Goal: Information Seeking & Learning: Learn about a topic

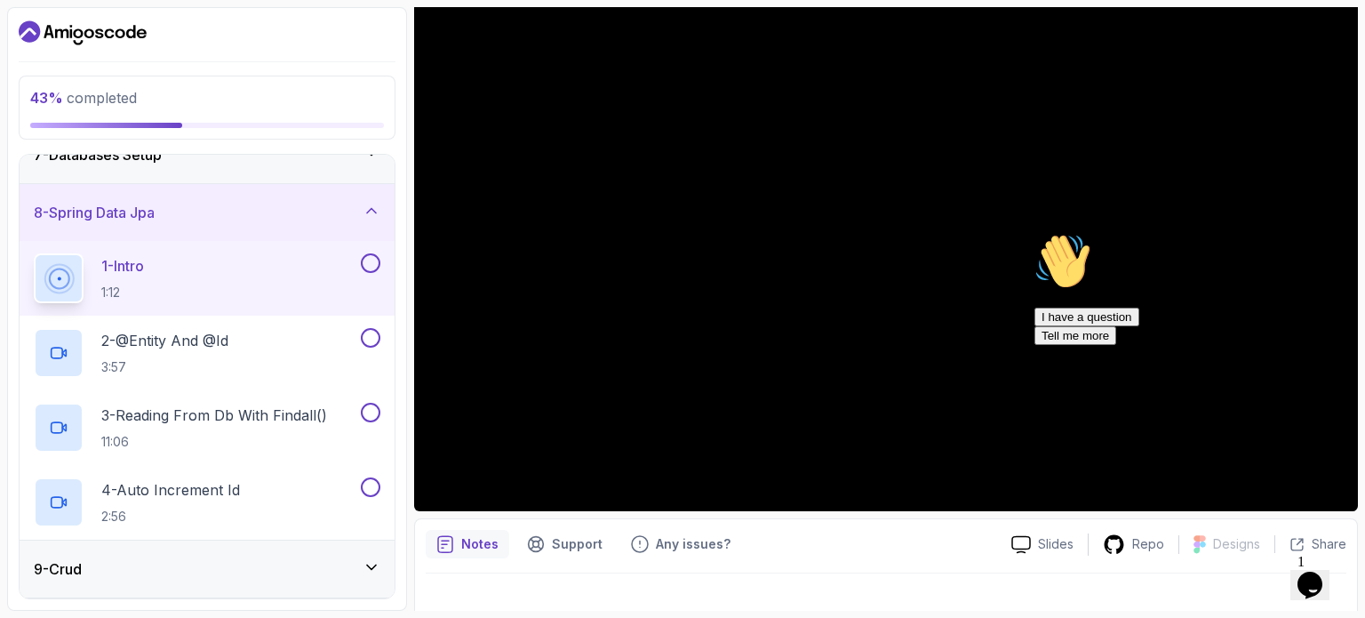
scroll to position [366, 0]
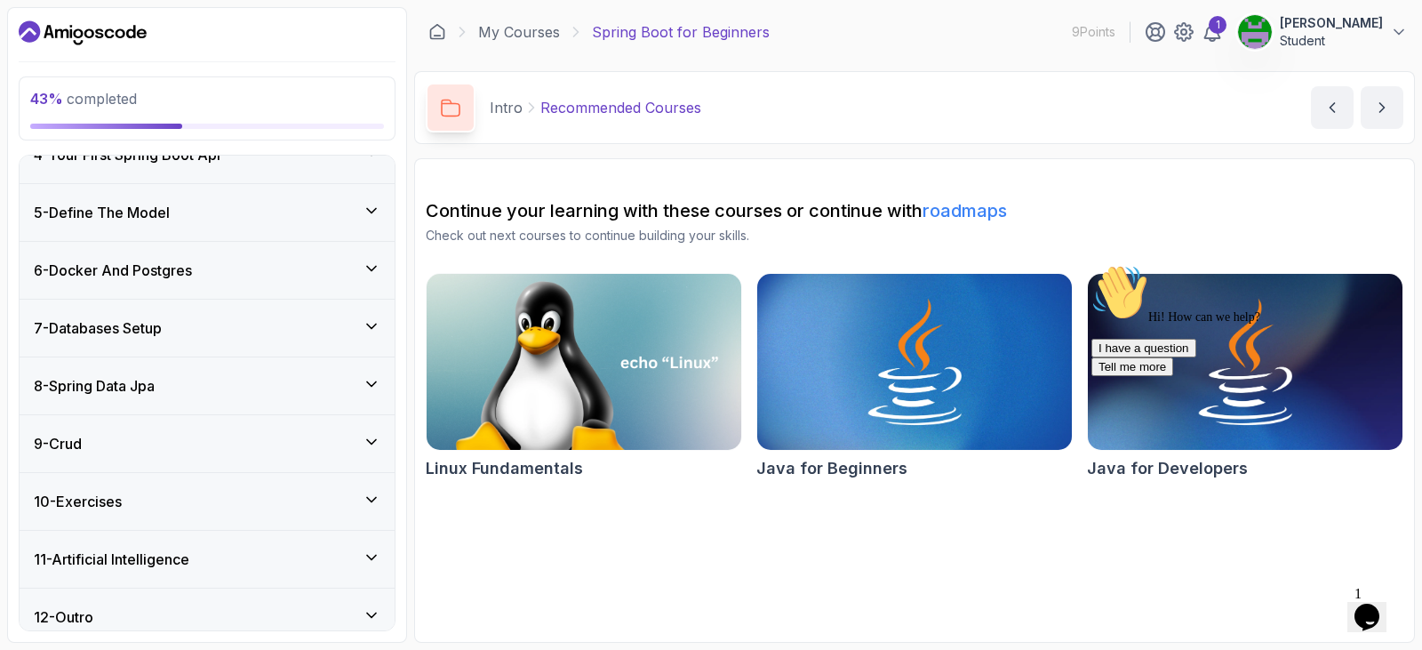
scroll to position [356, 0]
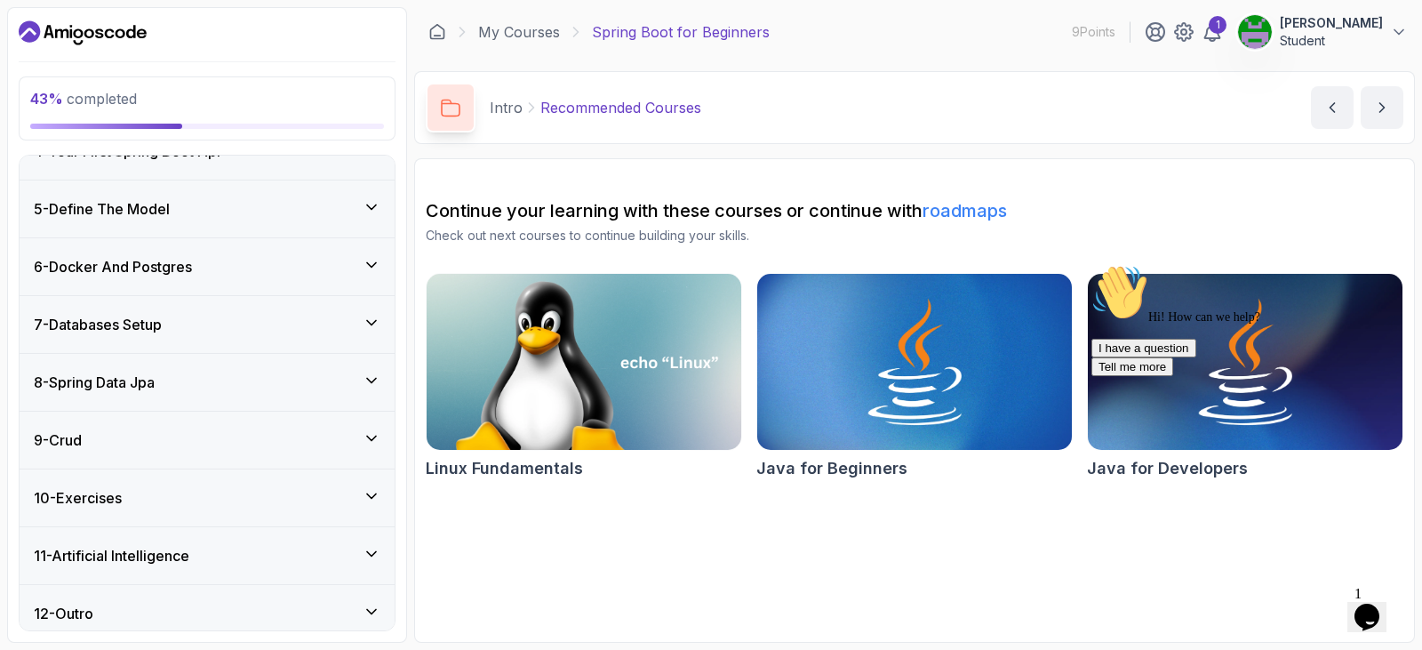
click at [199, 394] on div "8 - Spring Data Jpa" at bounding box center [207, 382] width 375 height 57
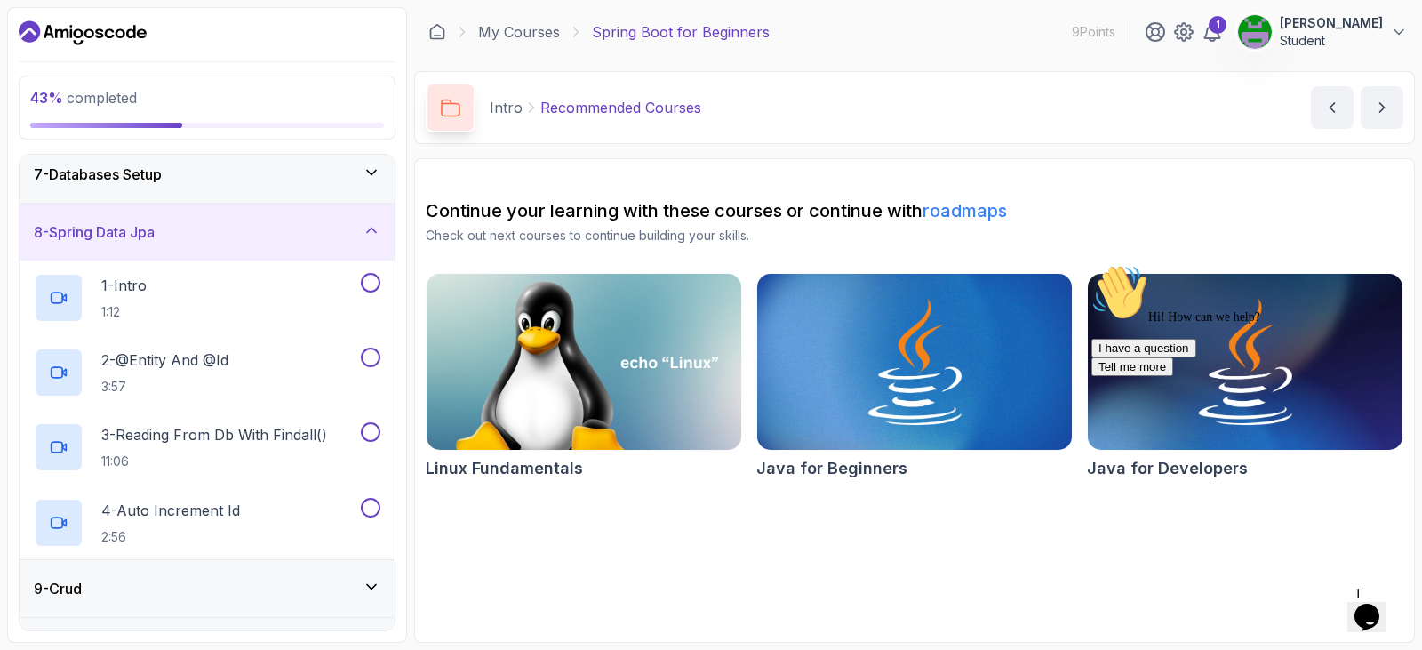
scroll to position [206, 0]
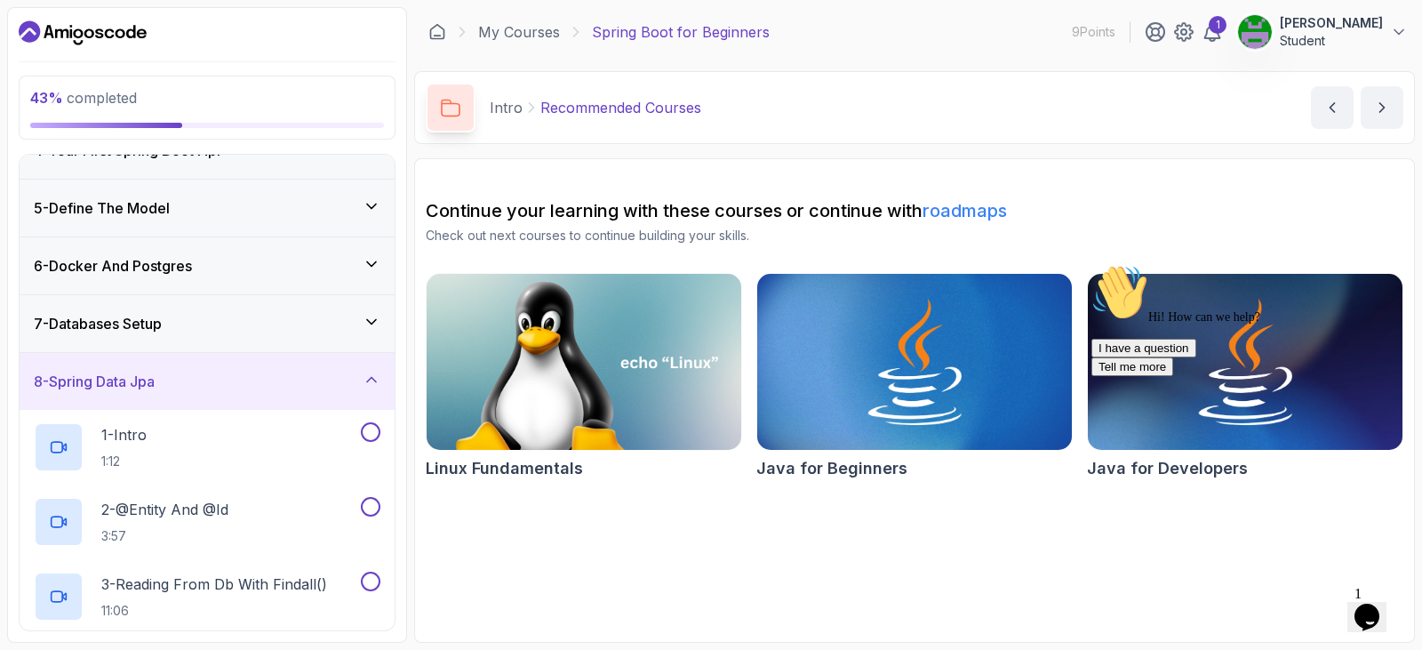
click at [236, 325] on div "7 - Databases Setup" at bounding box center [207, 323] width 347 height 21
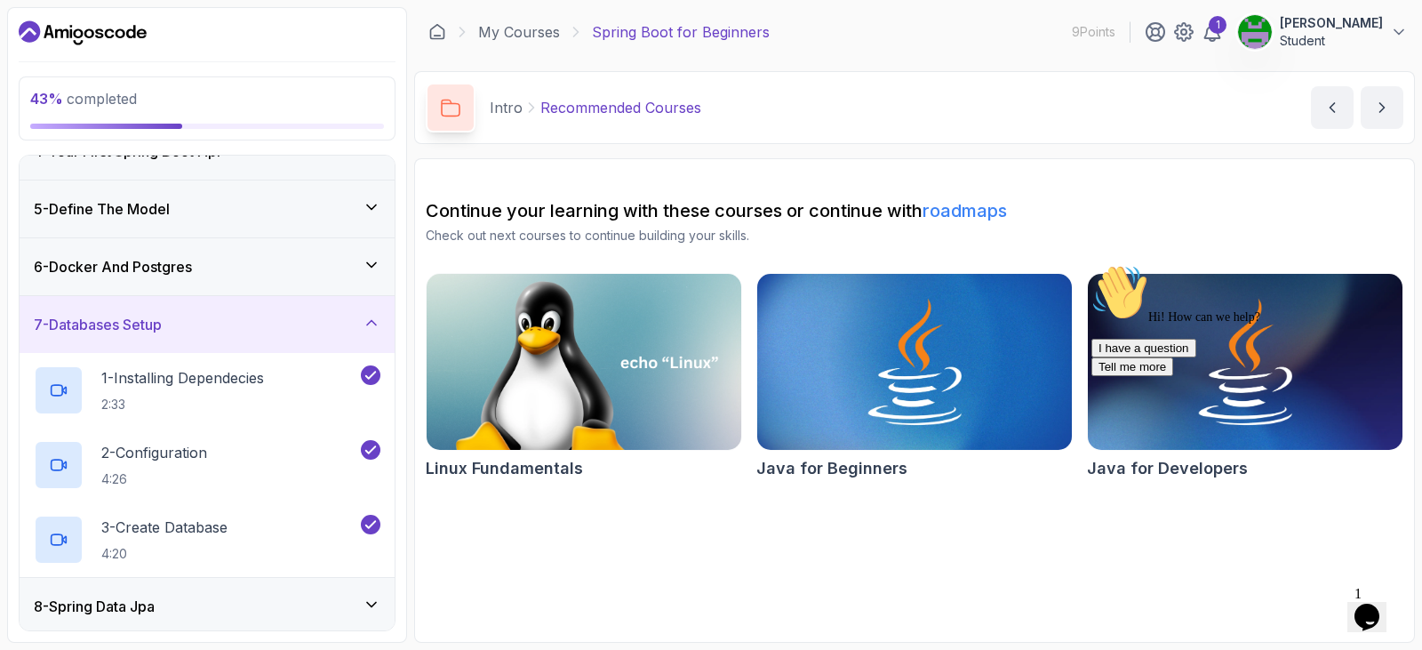
click at [236, 325] on div "7 - Databases Setup" at bounding box center [207, 324] width 347 height 21
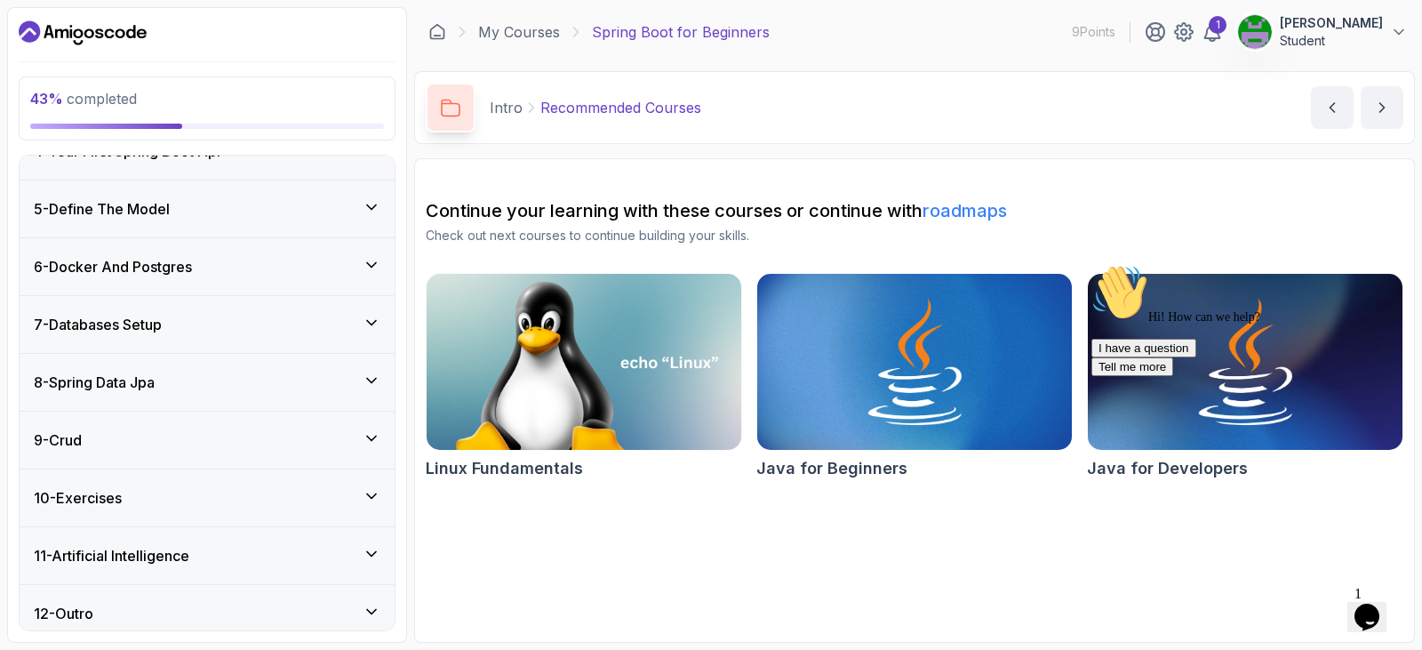
click at [277, 367] on div "8 - Spring Data Jpa" at bounding box center [207, 382] width 375 height 57
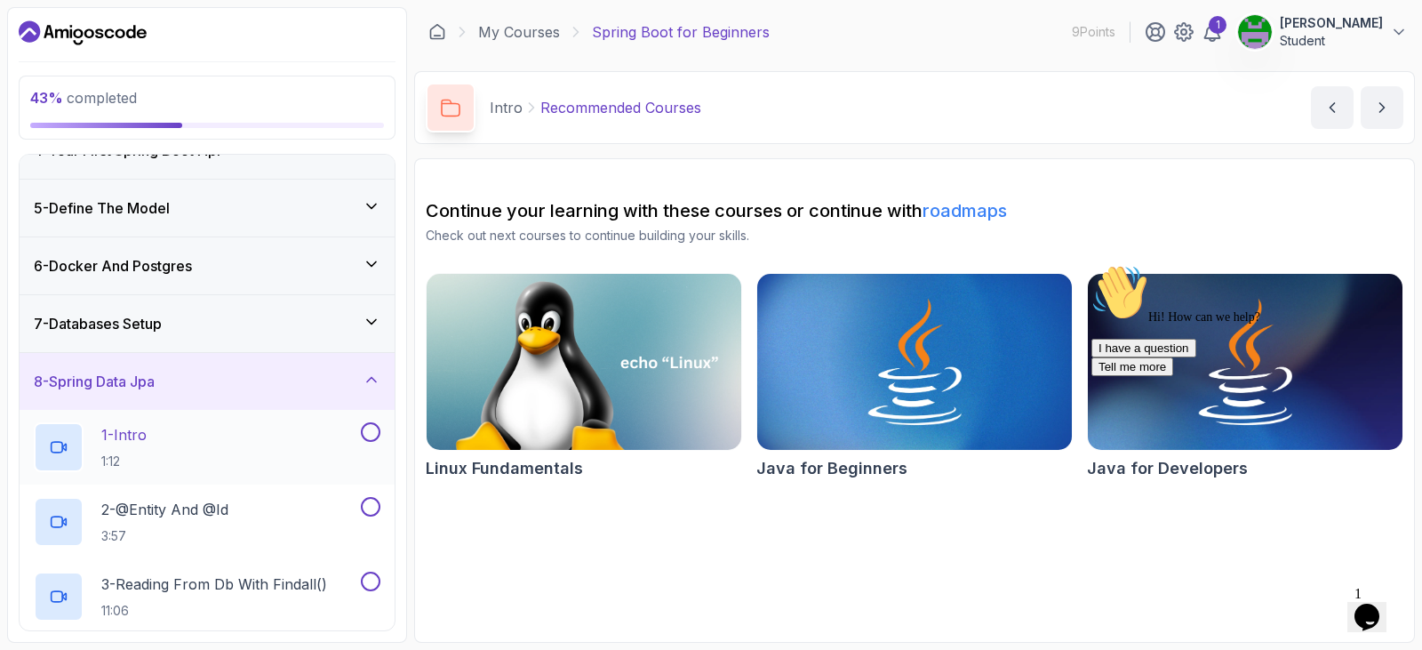
click at [220, 455] on div "1 - Intro 1:12" at bounding box center [196, 447] width 324 height 50
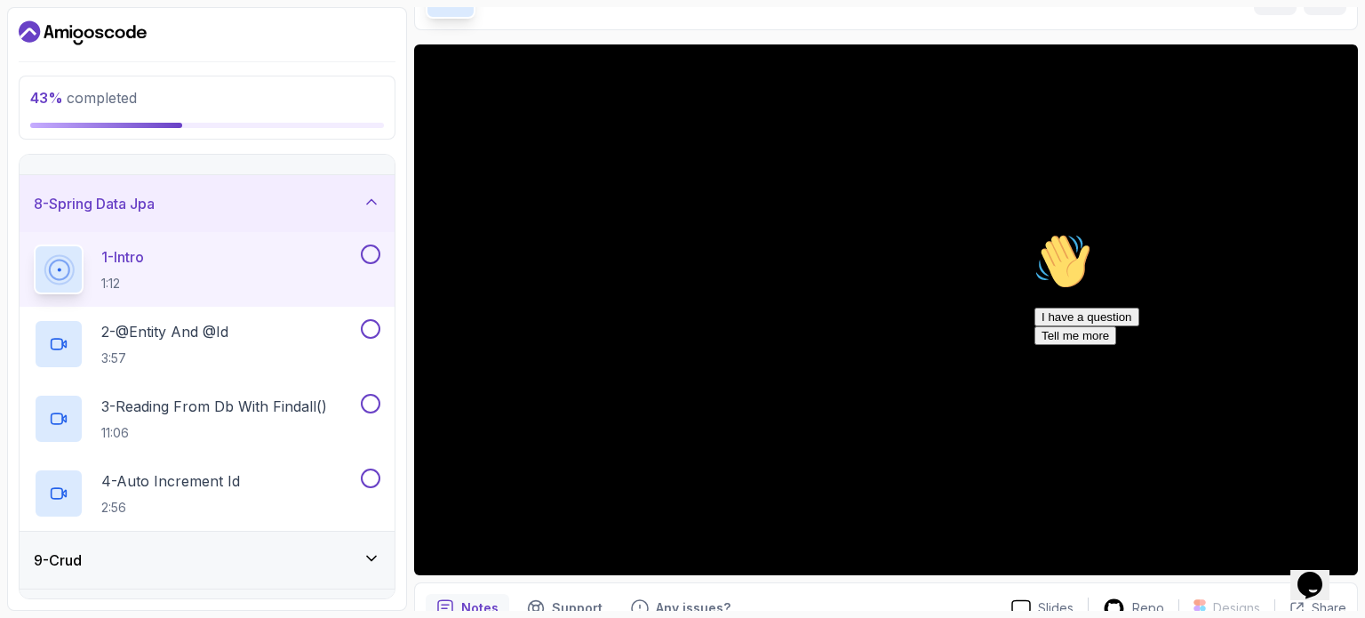
scroll to position [149, 0]
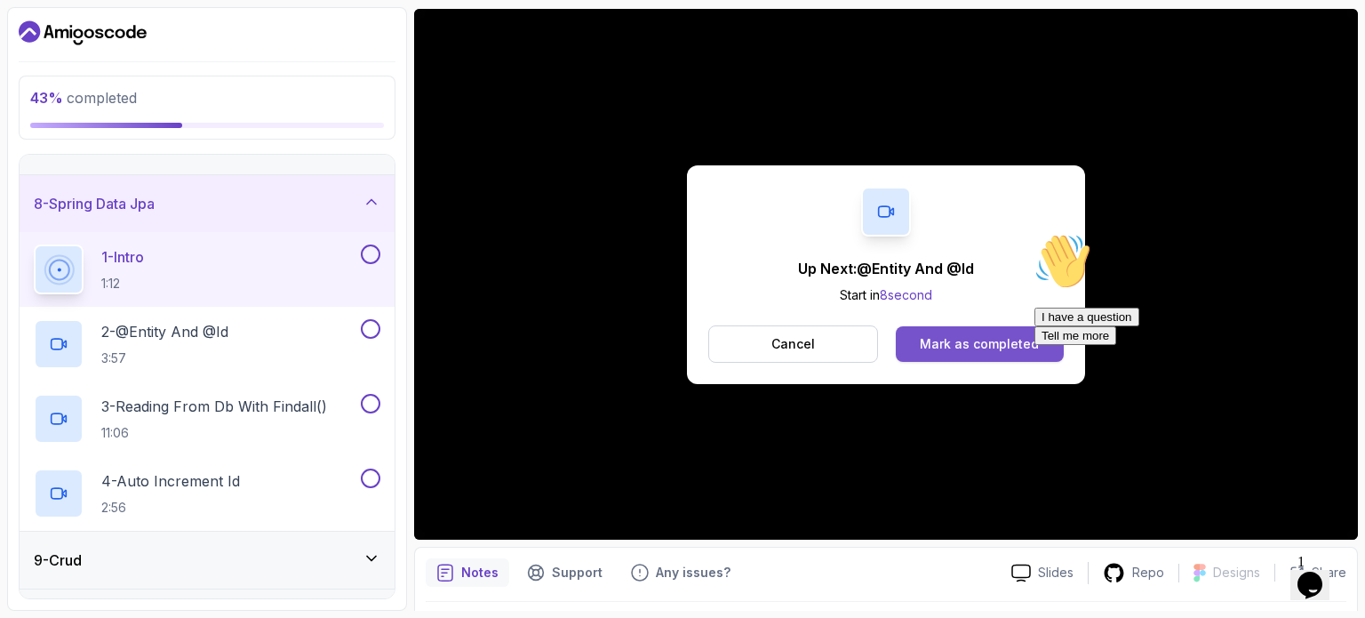
click at [1012, 352] on button "Mark as completed" at bounding box center [980, 344] width 168 height 36
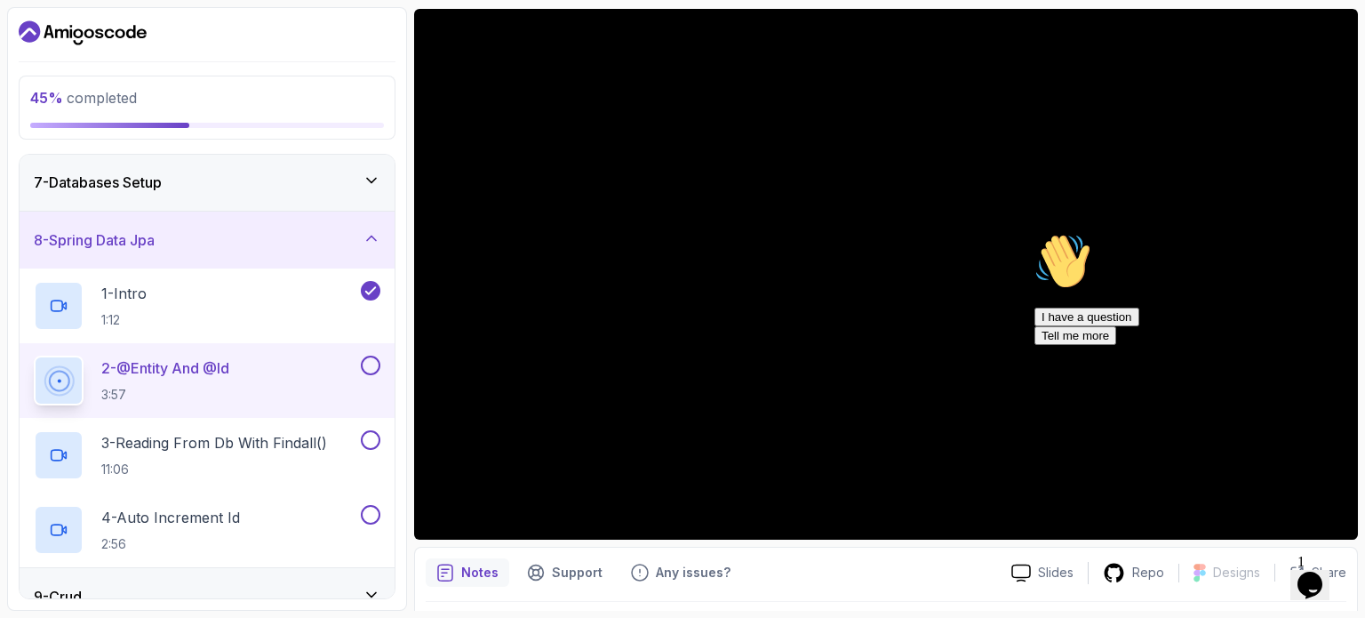
scroll to position [396, 0]
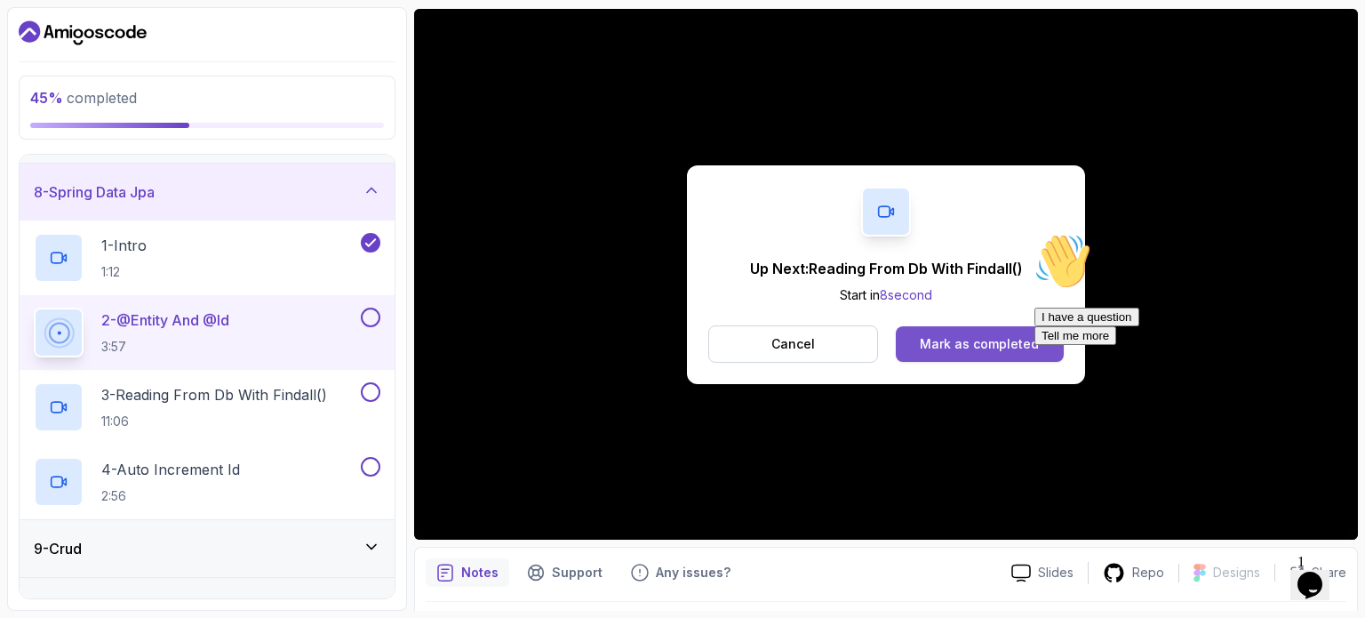
click at [1012, 337] on div "Mark as completed" at bounding box center [979, 344] width 119 height 18
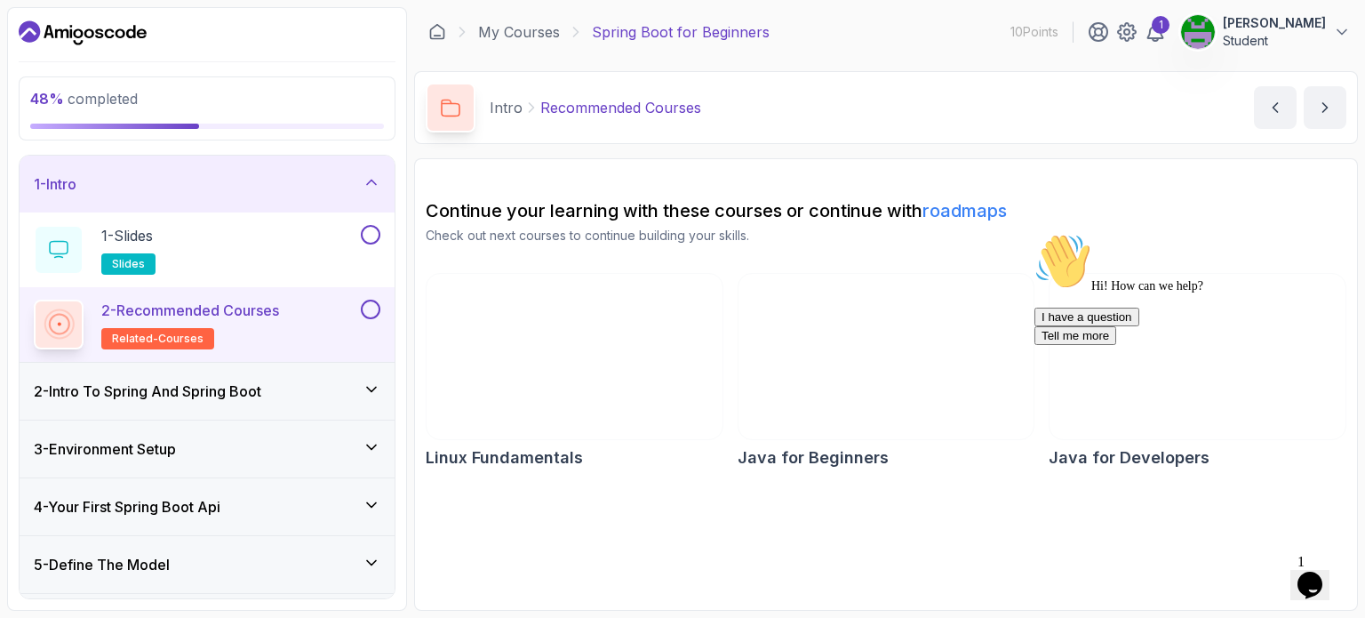
scroll to position [178, 0]
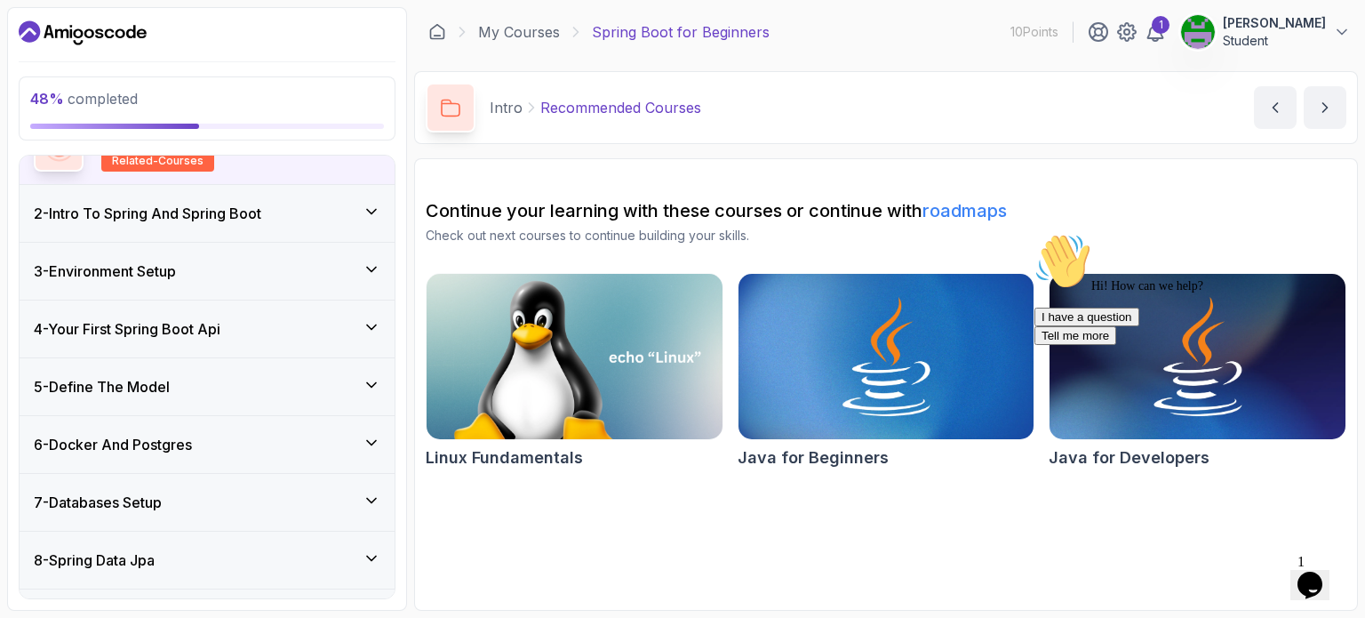
click at [215, 498] on div "7 - Databases Setup" at bounding box center [207, 502] width 347 height 21
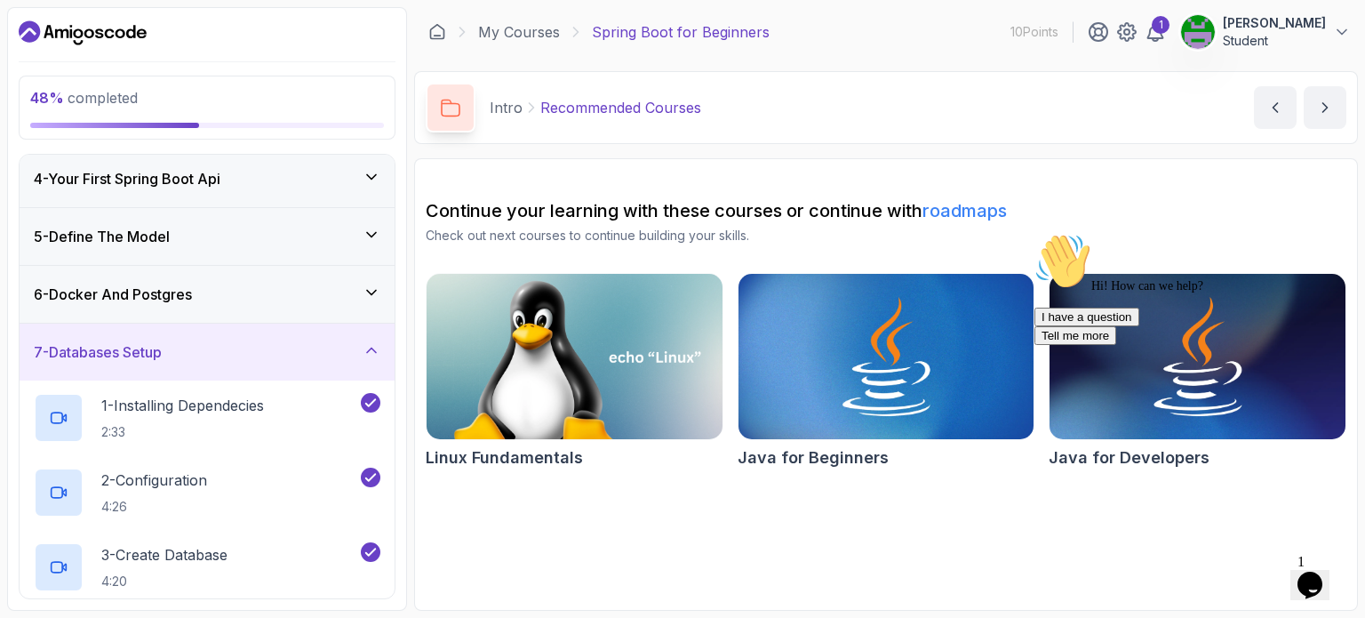
scroll to position [444, 0]
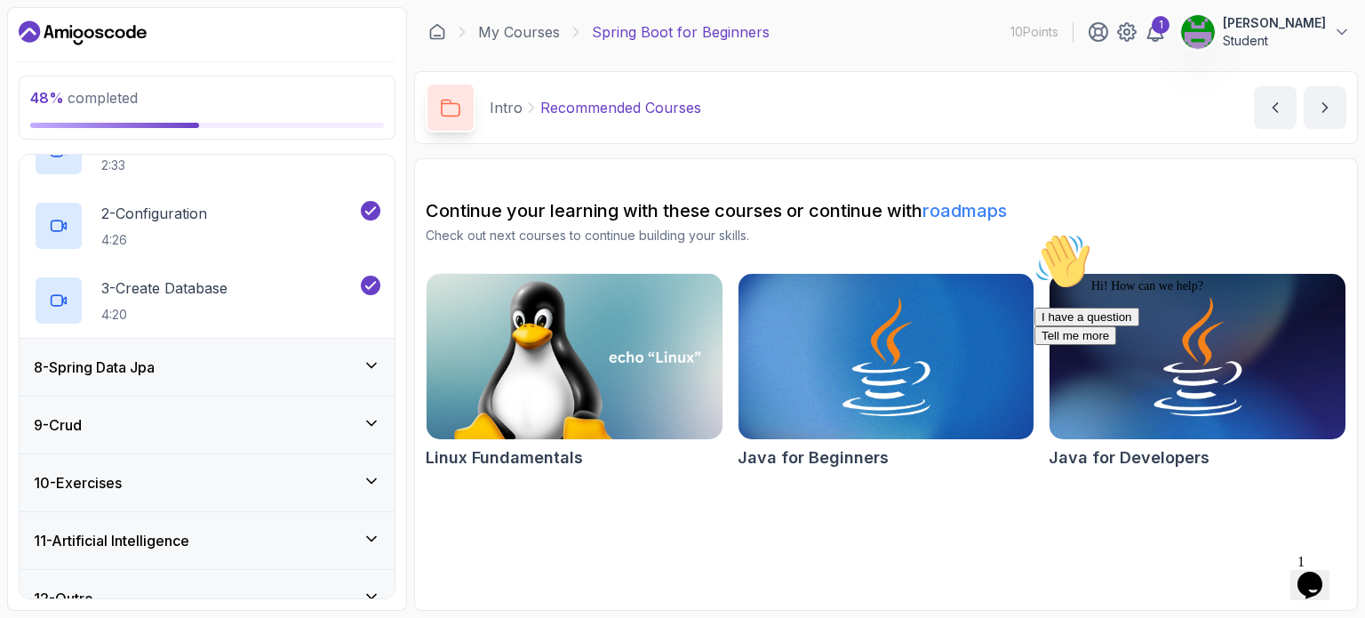
click at [198, 362] on div "8 - Spring Data Jpa" at bounding box center [207, 366] width 347 height 21
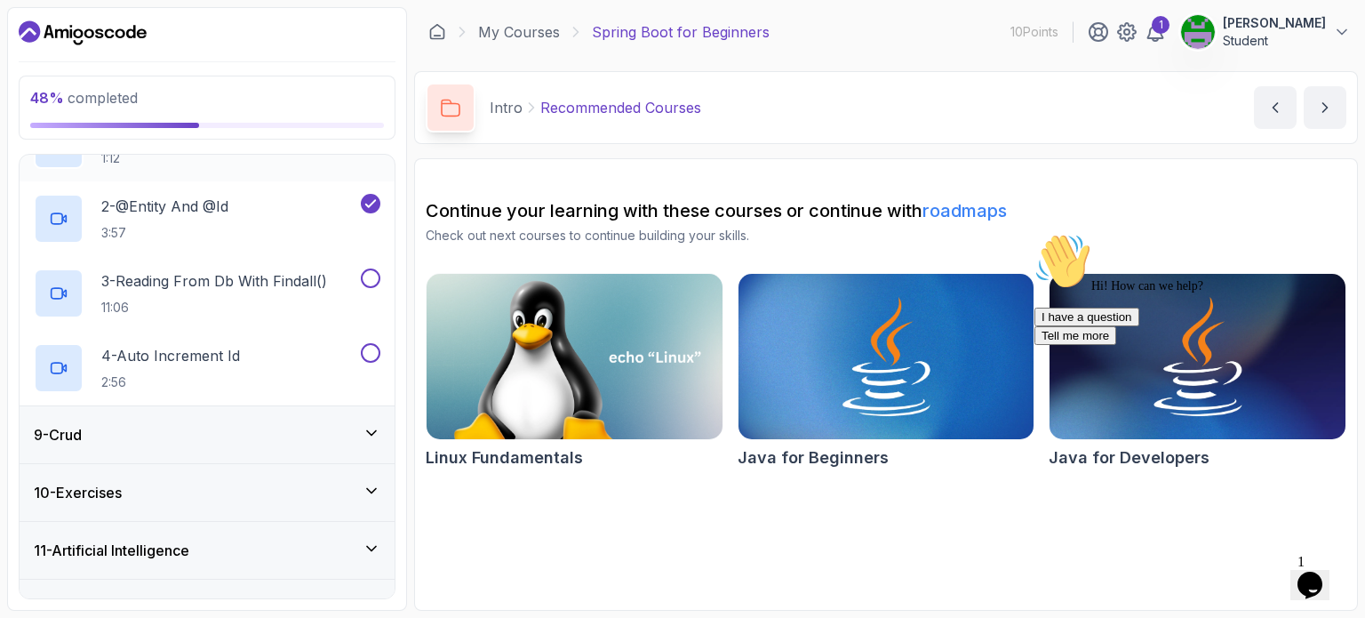
scroll to position [512, 0]
click at [223, 296] on p "11:06" at bounding box center [214, 305] width 226 height 18
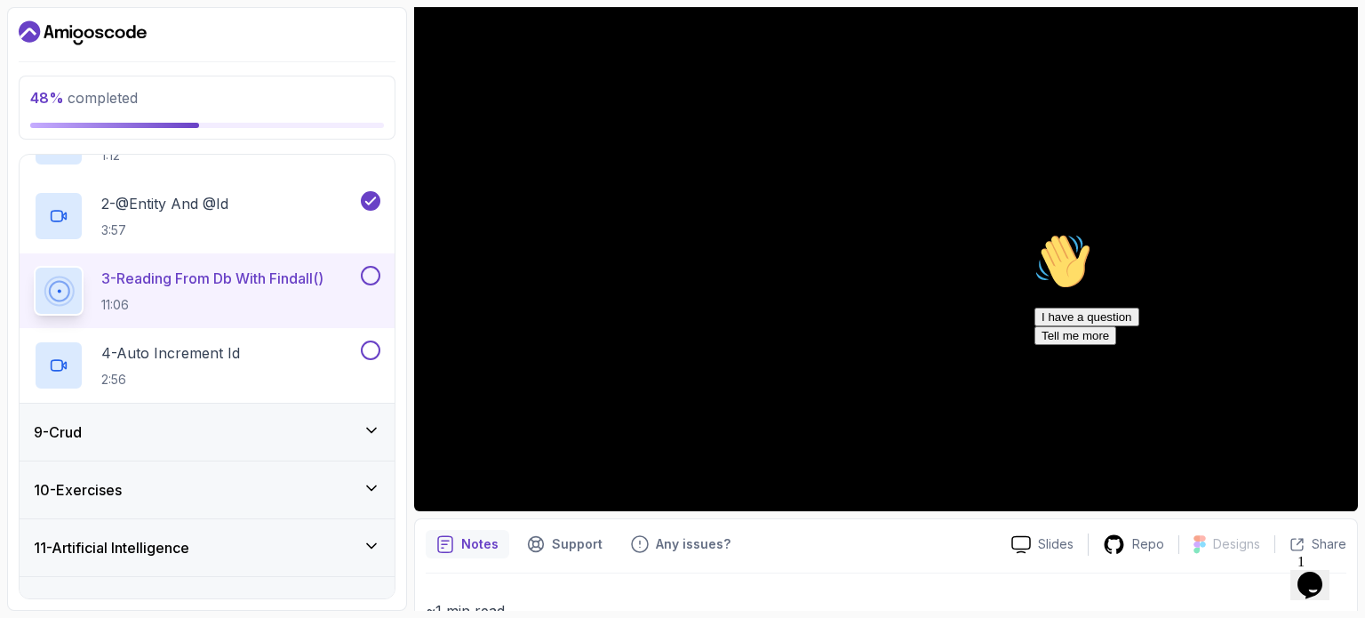
scroll to position [89, 0]
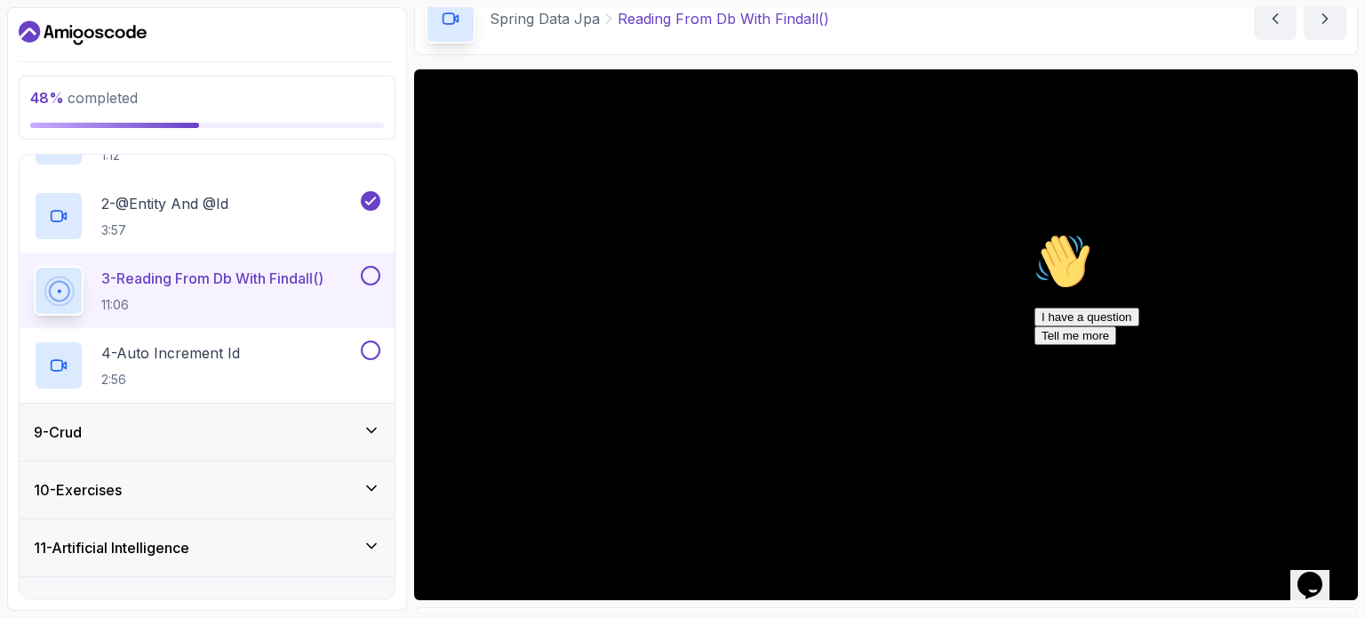
click at [1035, 233] on icon "Chat attention grabber" at bounding box center [1035, 233] width 0 height 0
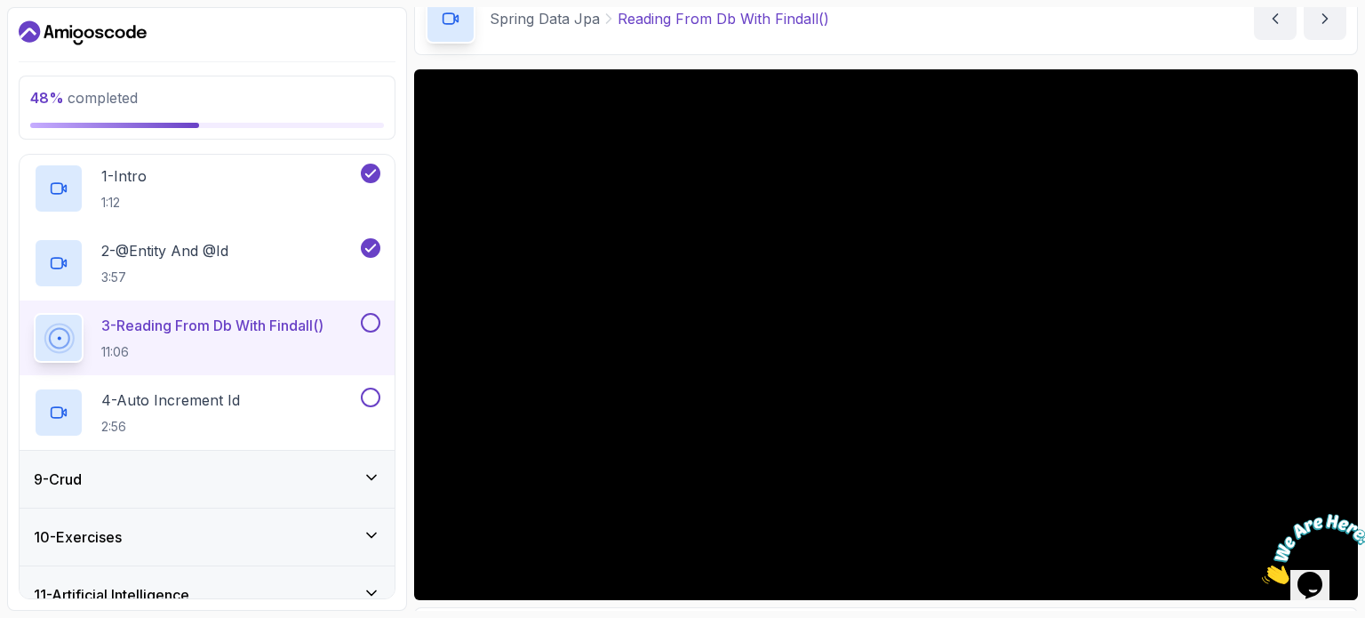
scroll to position [544, 0]
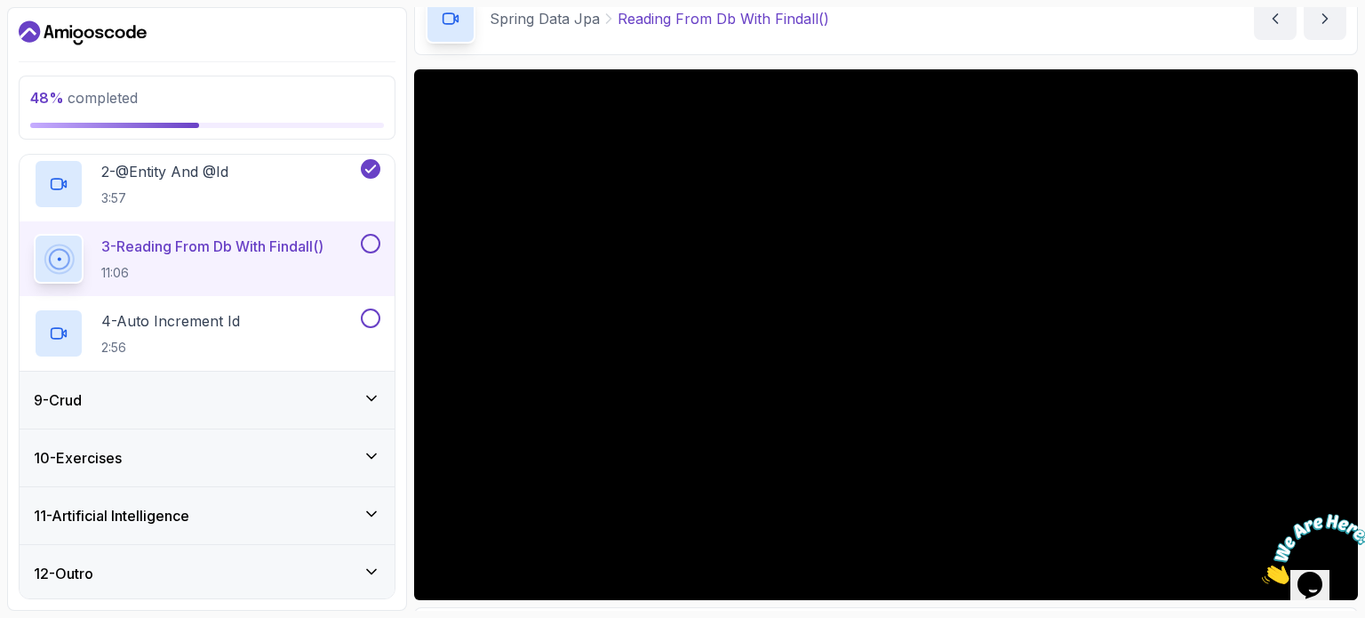
click at [256, 409] on div "9 - Crud" at bounding box center [207, 400] width 375 height 57
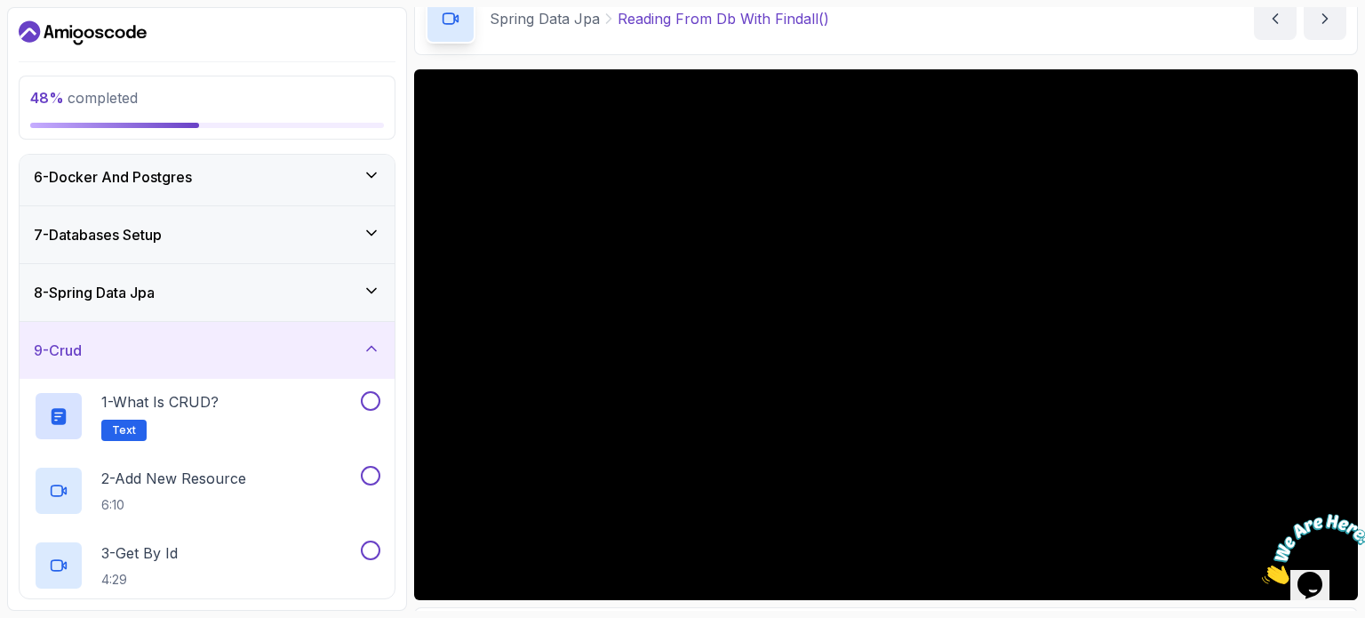
scroll to position [245, 0]
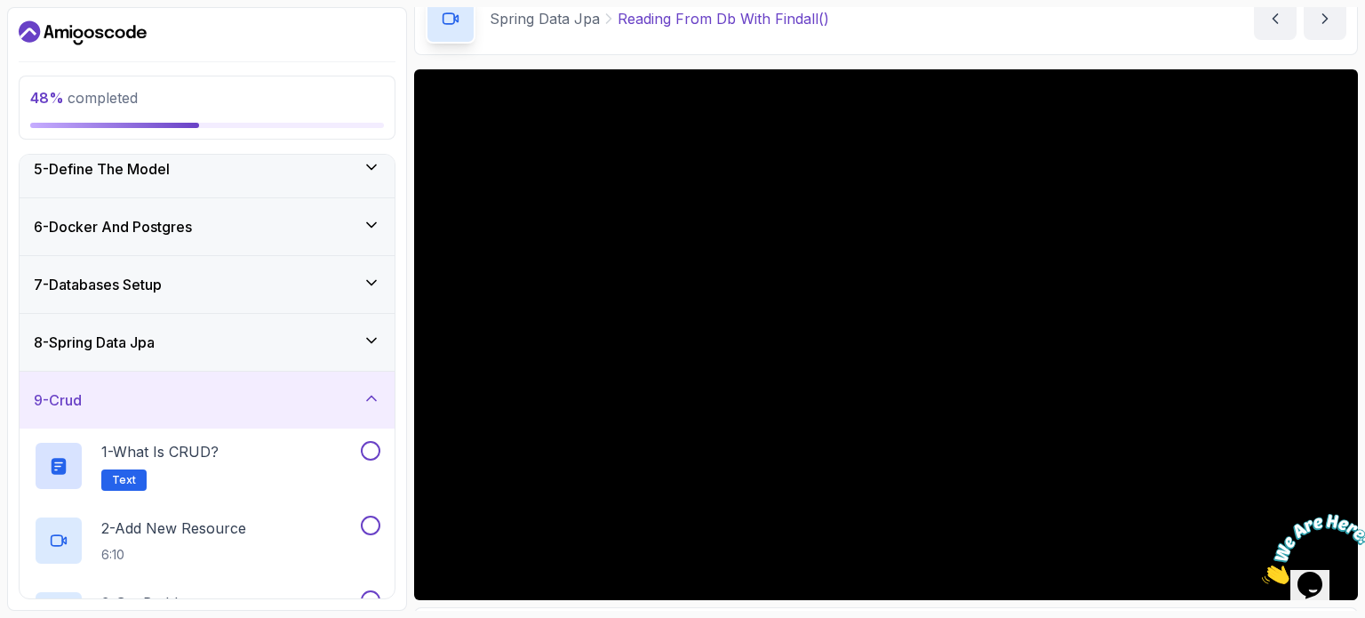
click at [220, 405] on div "9 - Crud" at bounding box center [207, 399] width 347 height 21
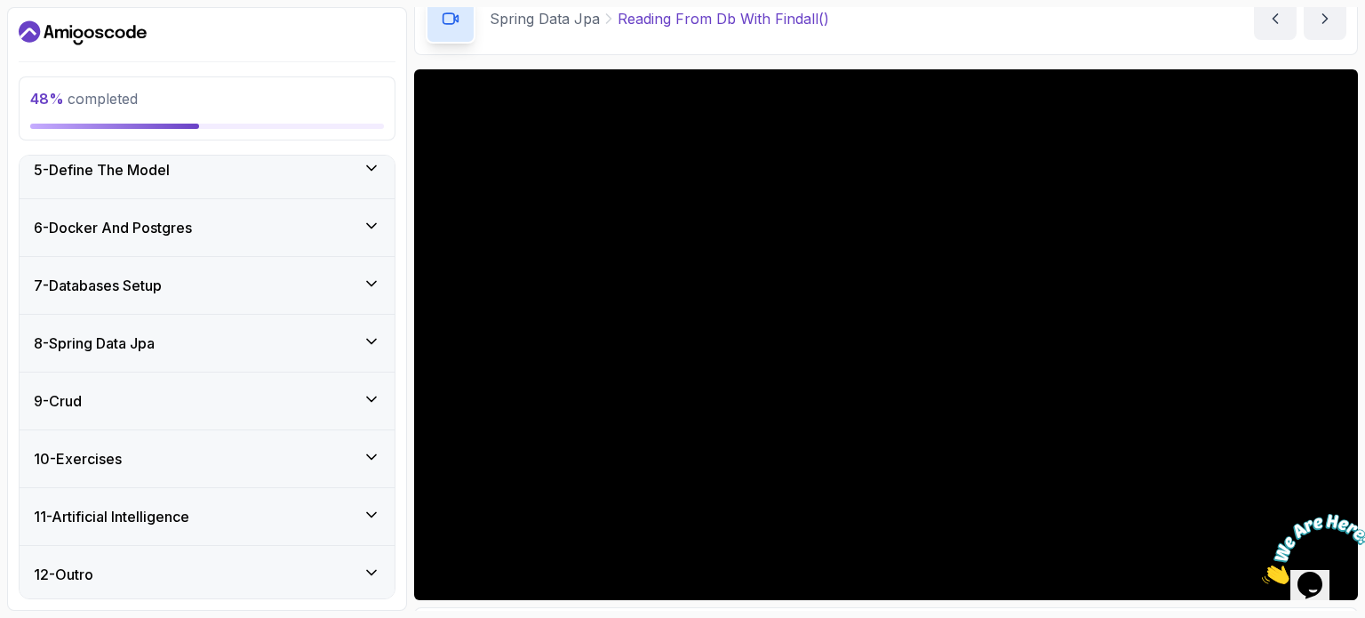
click at [195, 342] on div "8 - Spring Data Jpa" at bounding box center [207, 342] width 347 height 21
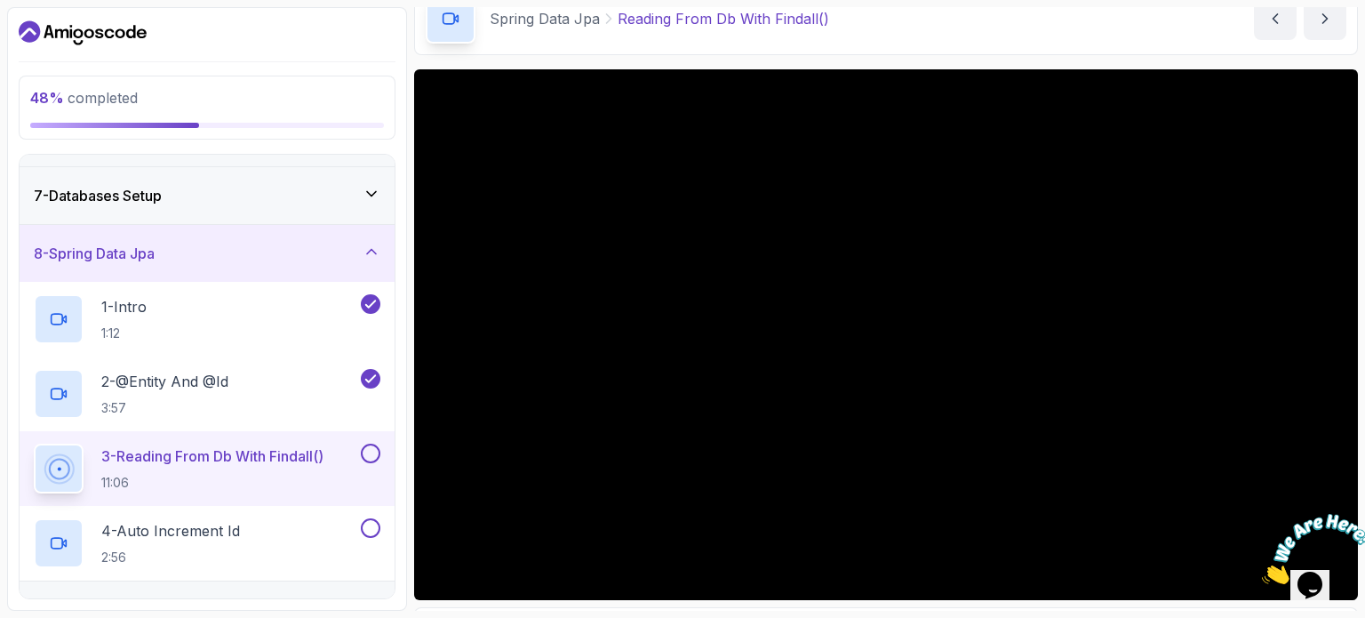
scroll to position [89, 0]
